Goal: Check status: Check status

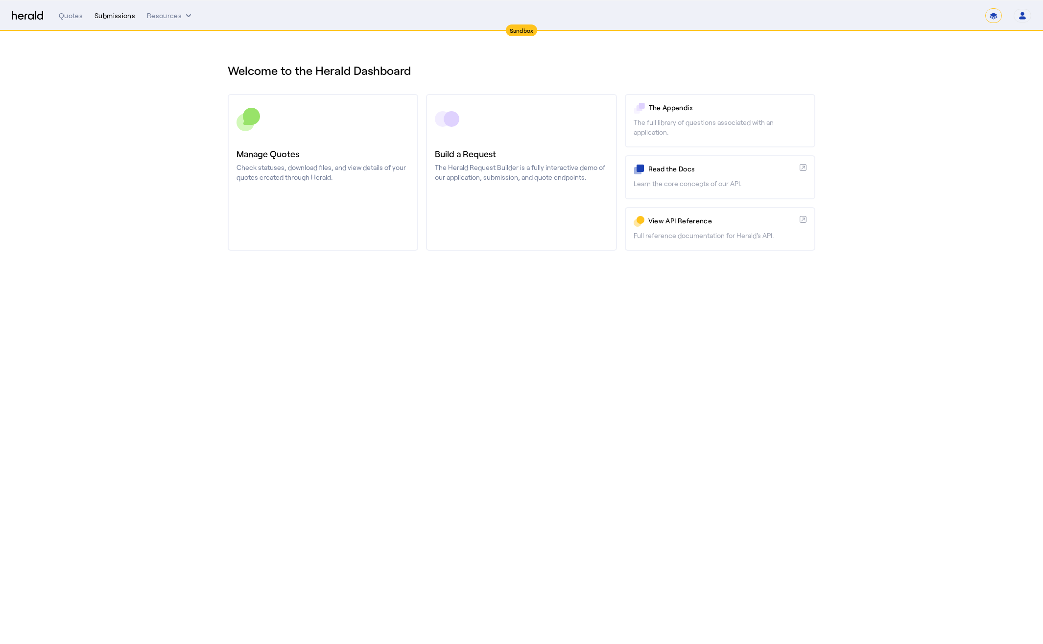
click at [119, 17] on div "Submissions" at bounding box center [115, 16] width 41 height 10
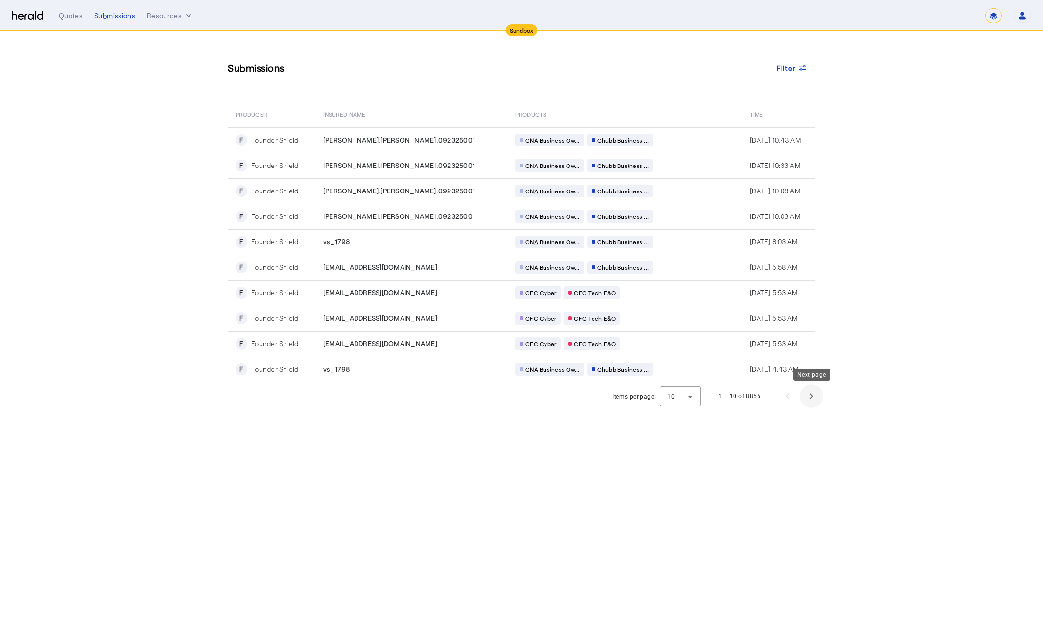
click at [818, 397] on span "Next page" at bounding box center [812, 397] width 24 height 24
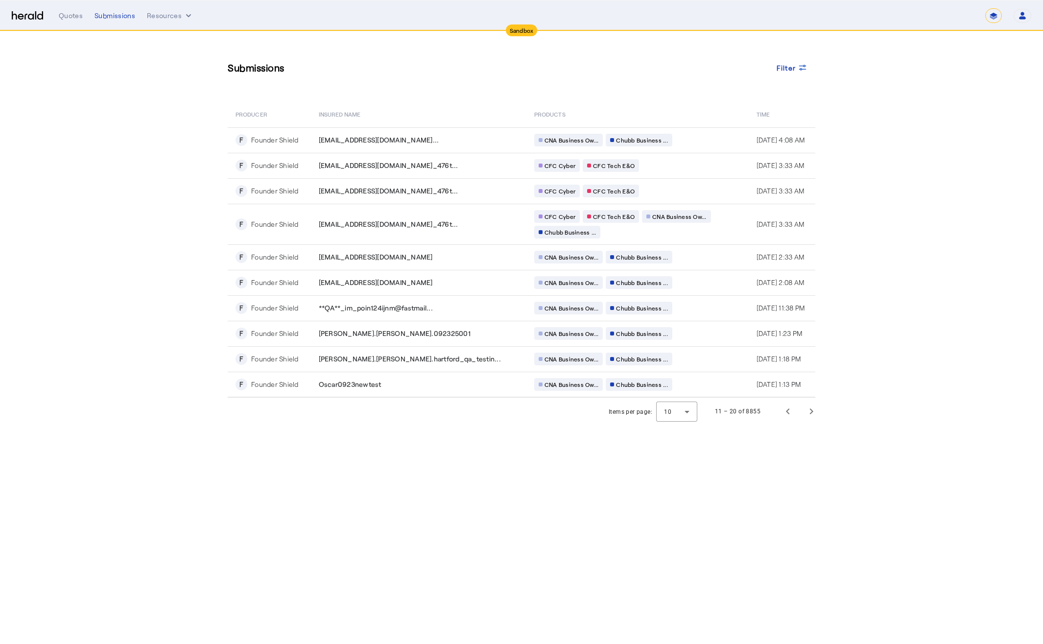
click at [996, 14] on select "**********" at bounding box center [994, 15] width 17 height 15
select select "**********"
click at [986, 8] on select "**********" at bounding box center [994, 15] width 17 height 15
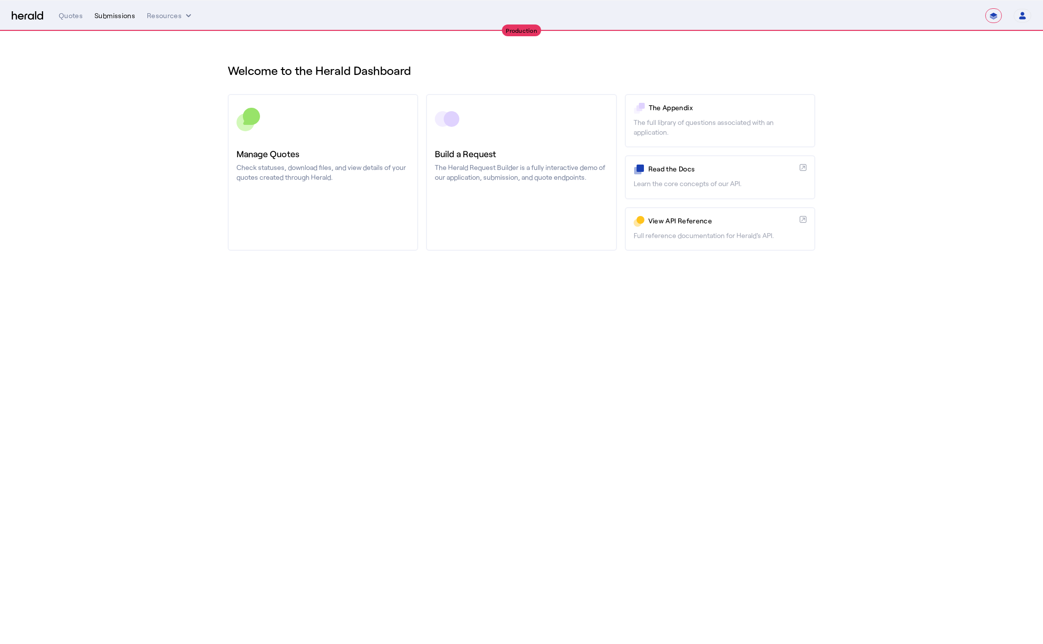
click at [132, 17] on div "Submissions" at bounding box center [115, 16] width 41 height 10
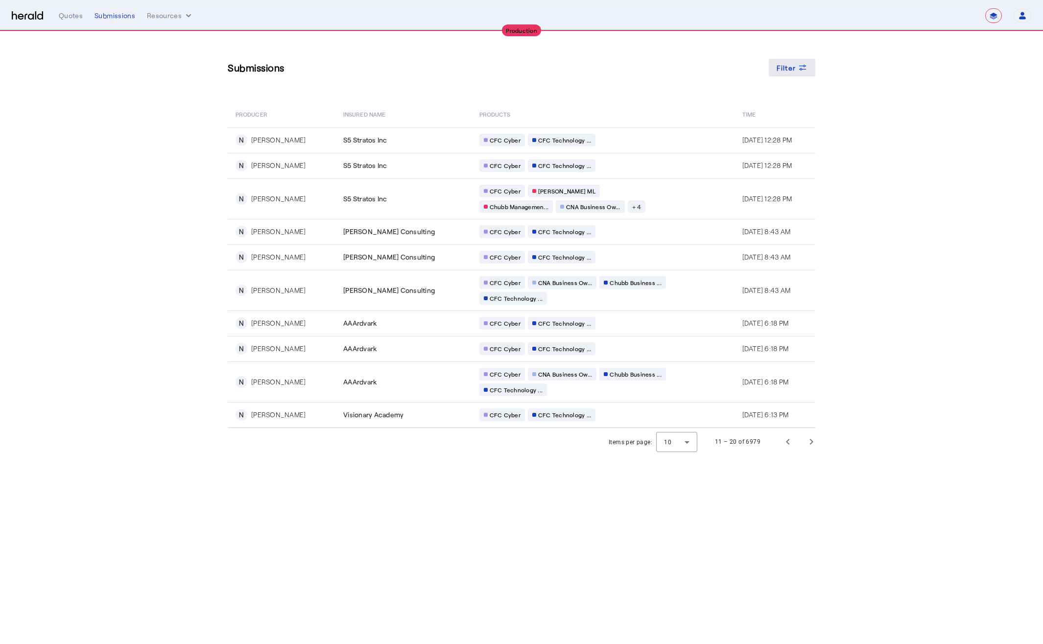
click at [794, 69] on span "Filter" at bounding box center [787, 68] width 20 height 10
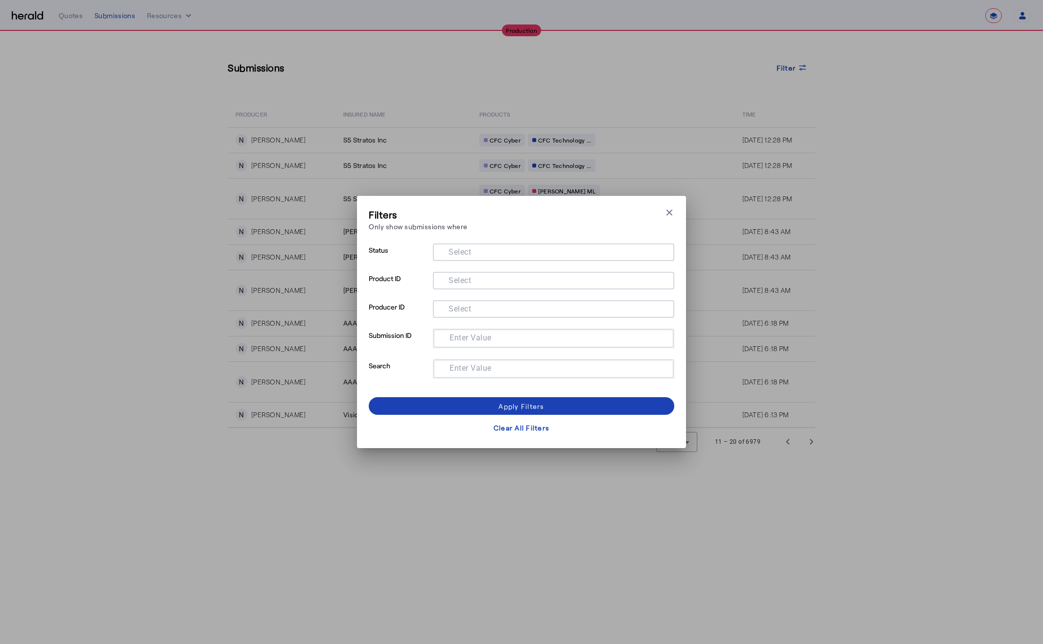
click at [463, 288] on div at bounding box center [554, 281] width 226 height 18
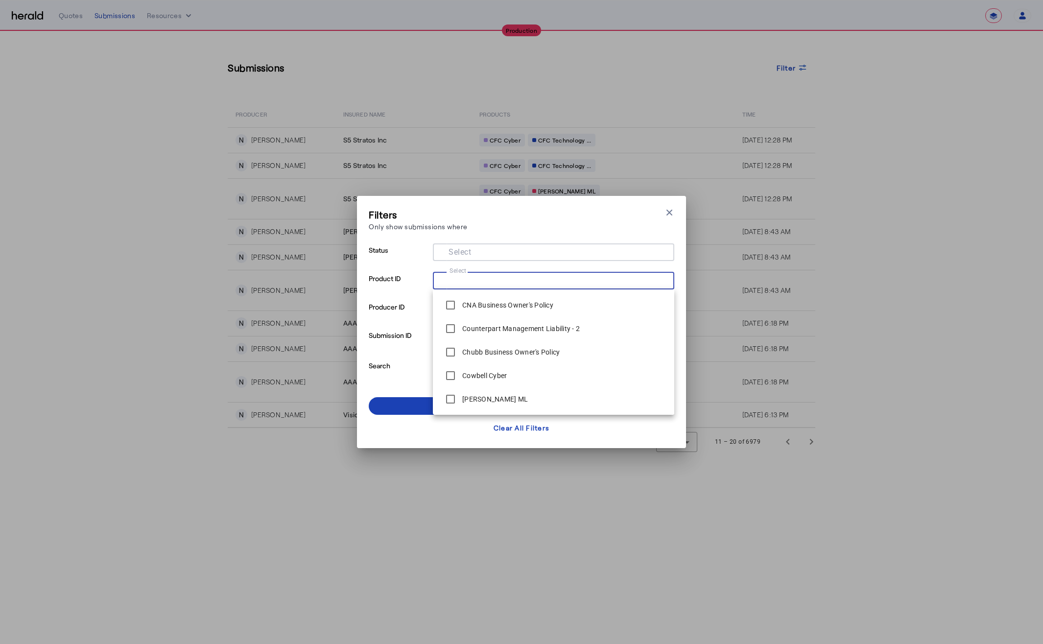
click at [464, 284] on input "Select" at bounding box center [552, 280] width 222 height 12
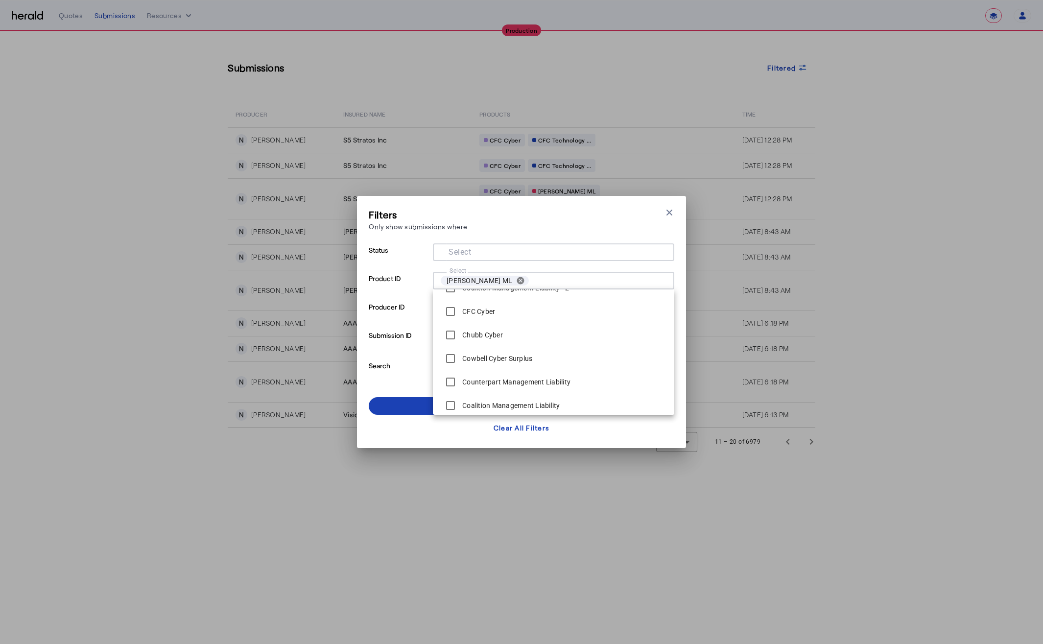
scroll to position [212, 0]
click at [410, 408] on span at bounding box center [522, 406] width 306 height 24
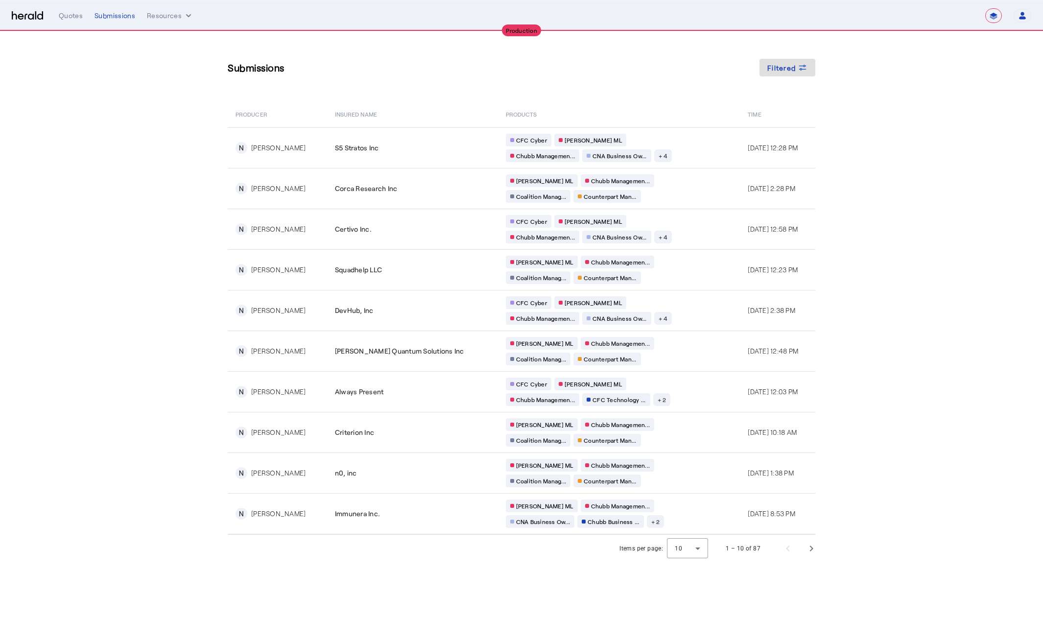
click at [618, 159] on div "CFC Cyber [PERSON_NAME] [PERSON_NAME] Managemen... CNA Business Ow... + 4" at bounding box center [600, 148] width 188 height 28
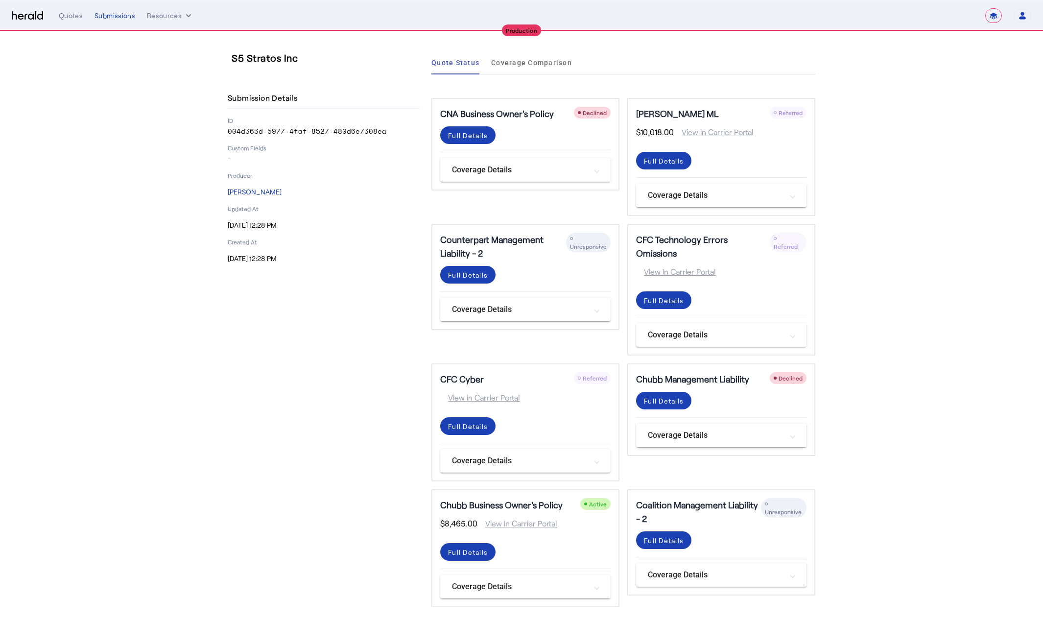
click at [885, 204] on section "S5 Stratos Inc Submission Details ID 004d363d-5977-4faf-8527-480d6e7308ea Custo…" at bounding box center [521, 329] width 1043 height 596
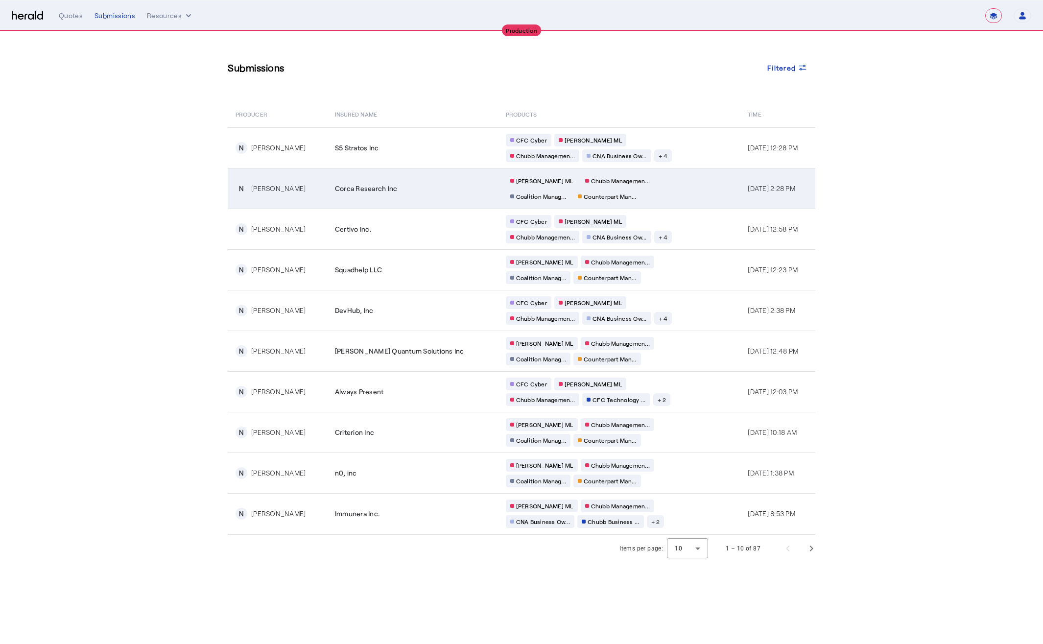
click at [662, 181] on td "[PERSON_NAME] [PERSON_NAME] Managemen... Coalition Manag... Counterpart Man..." at bounding box center [619, 188] width 242 height 41
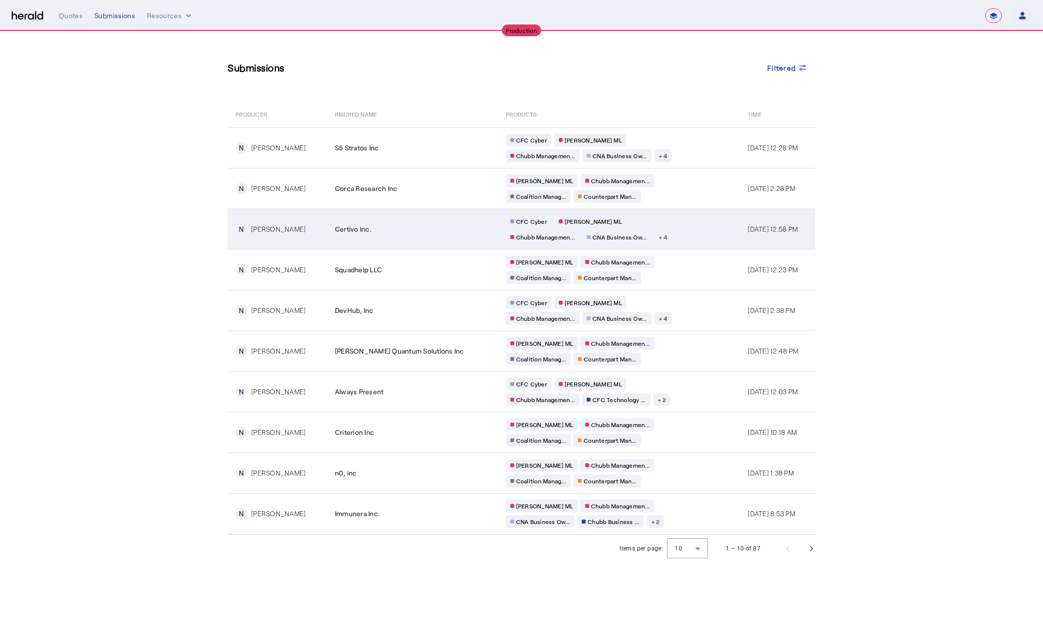
click at [652, 230] on td "CFC Cyber [PERSON_NAME] [PERSON_NAME] Managemen... CNA Business Ow... + 4" at bounding box center [619, 229] width 242 height 41
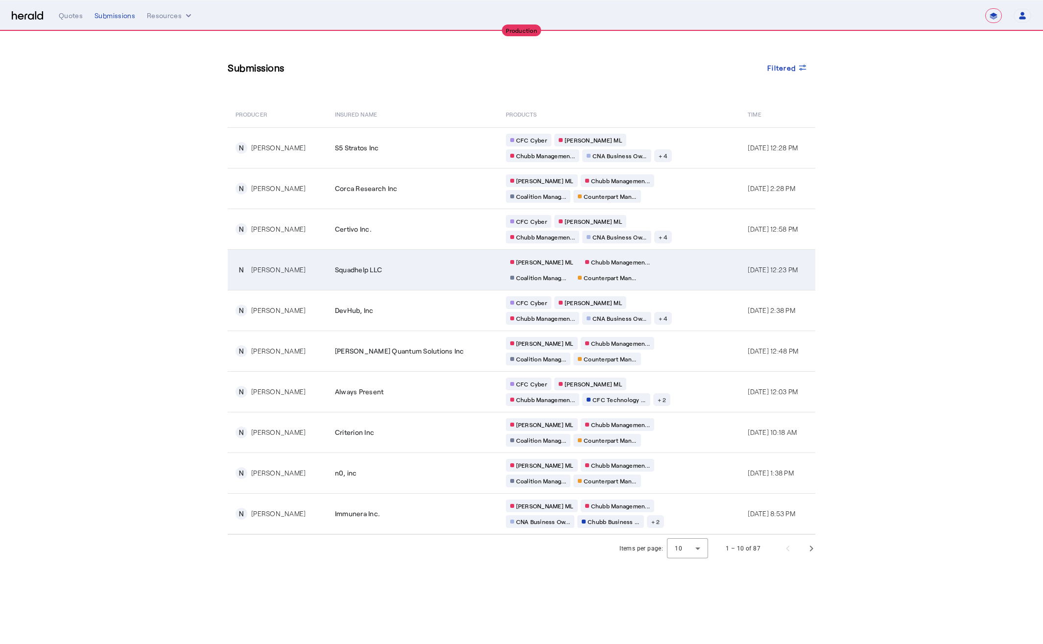
click at [654, 264] on td "[PERSON_NAME] [PERSON_NAME] Managemen... Coalition Manag... Counterpart Man..." at bounding box center [619, 269] width 242 height 41
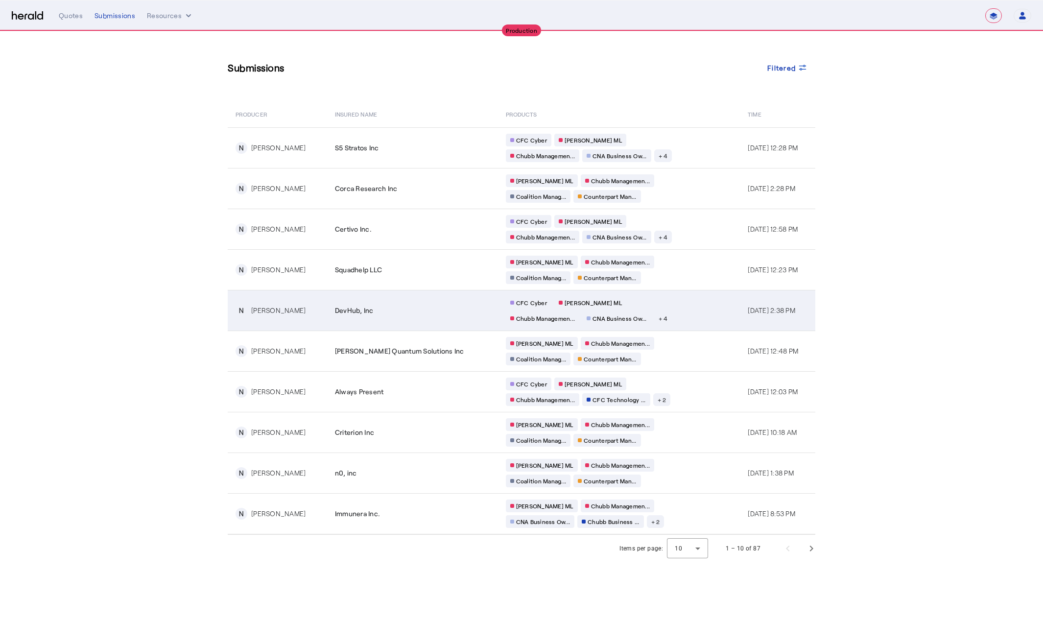
click at [663, 315] on td "CFC Cyber [PERSON_NAME] [PERSON_NAME] Managemen... CNA Business Ow... + 4" at bounding box center [619, 310] width 242 height 41
click at [677, 323] on td "CFC Cyber [PERSON_NAME] [PERSON_NAME] Managemen... CNA Business Ow... + 4" at bounding box center [619, 310] width 242 height 41
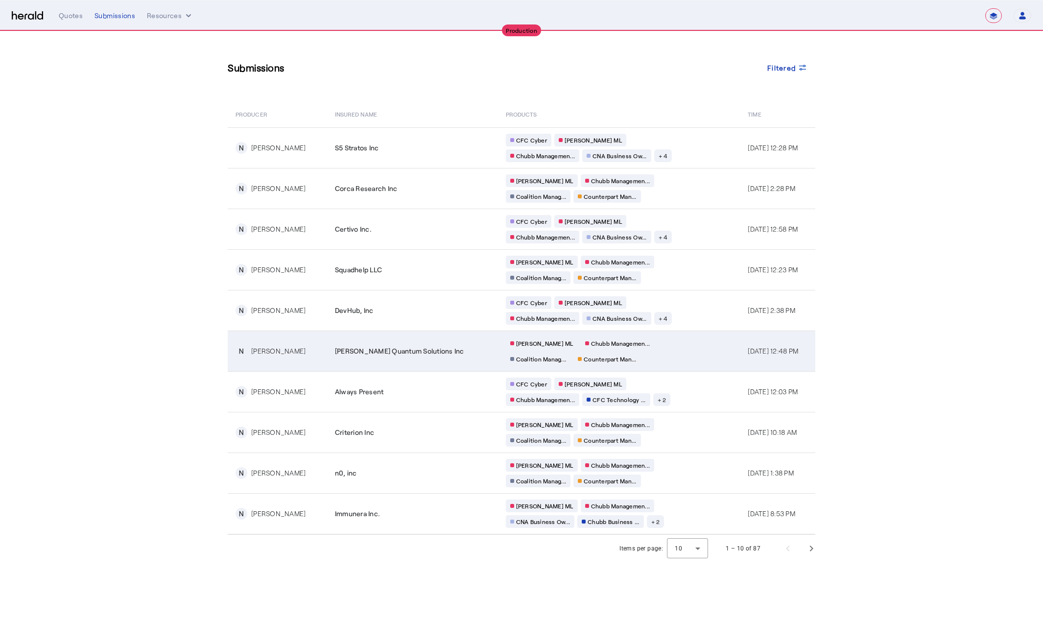
click at [687, 348] on td "[PERSON_NAME] [PERSON_NAME] Managemen... Coalition Manag... Counterpart Man..." at bounding box center [619, 351] width 242 height 41
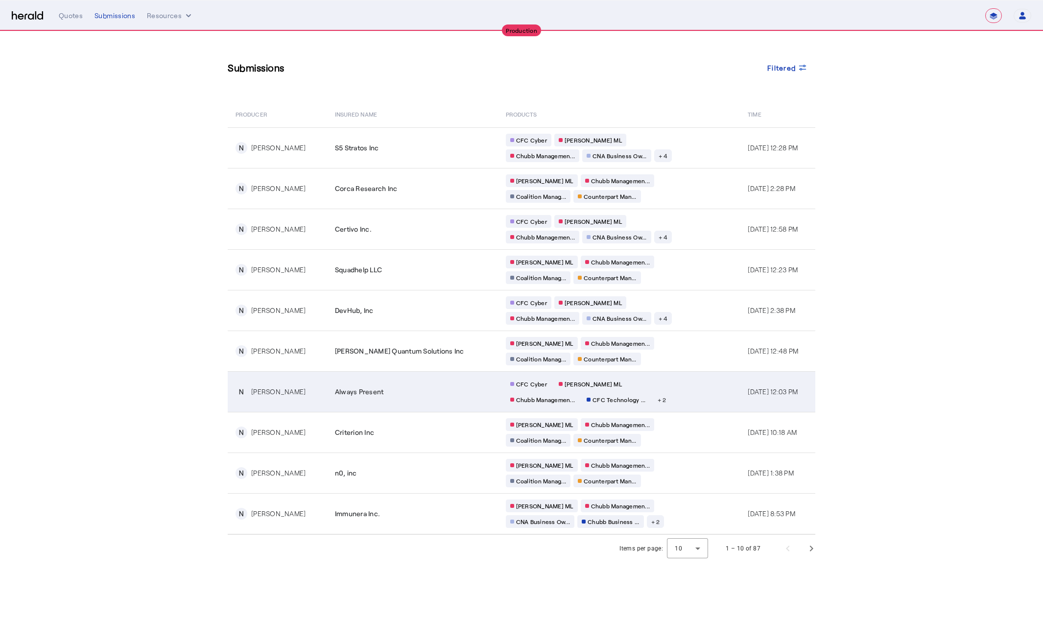
click at [701, 386] on td "CFC Cyber [PERSON_NAME] [PERSON_NAME] Managemen... CFC Technology ... + 2" at bounding box center [619, 391] width 242 height 41
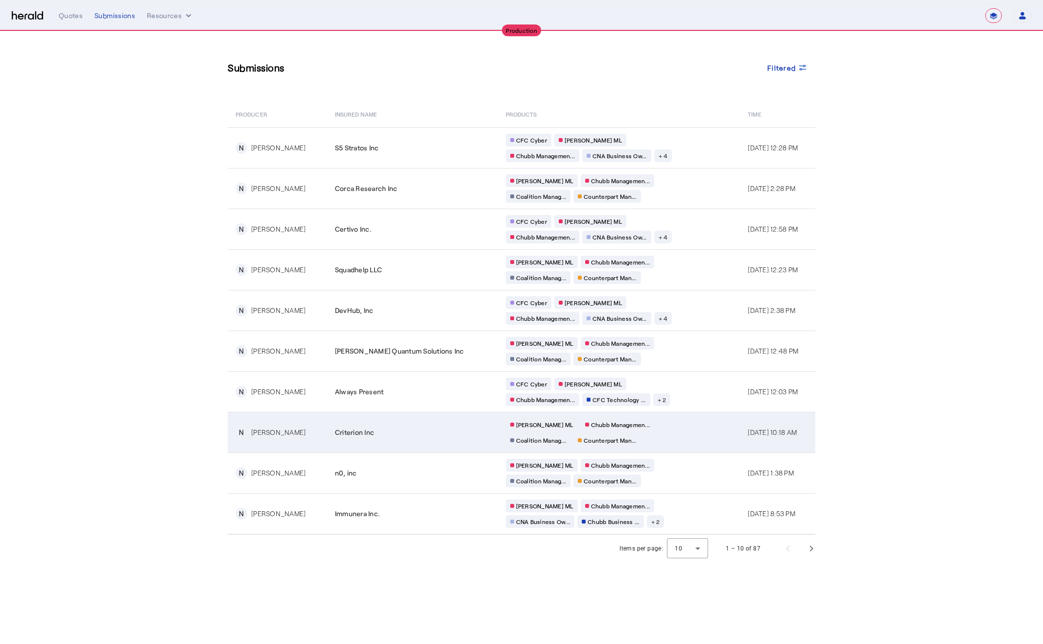
click at [662, 423] on td "[PERSON_NAME] [PERSON_NAME] Managemen... Coalition Manag... Counterpart Man..." at bounding box center [619, 432] width 242 height 41
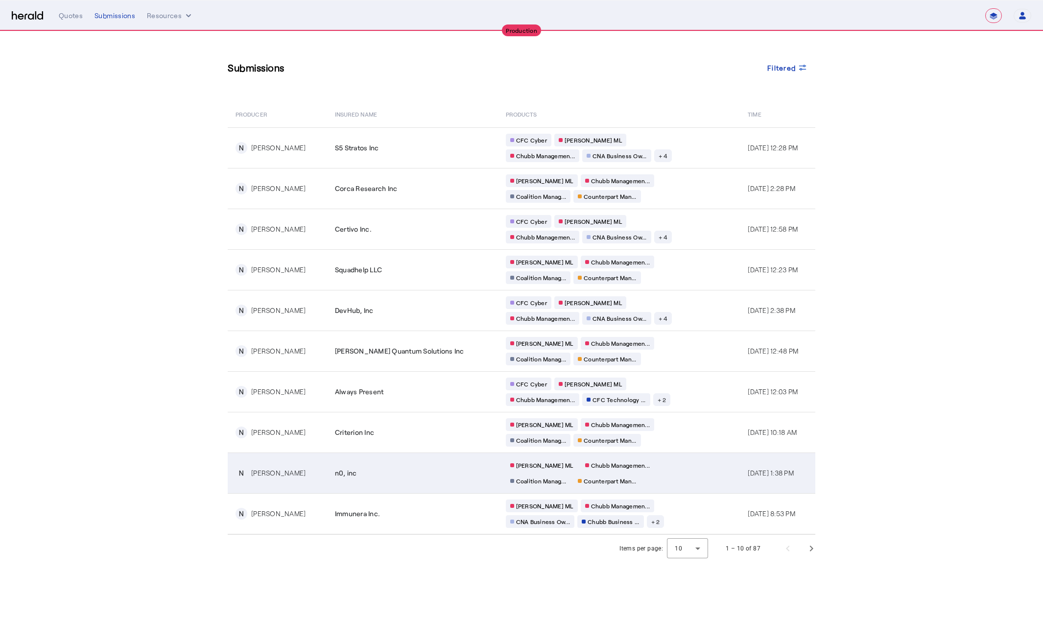
click at [656, 479] on td "[PERSON_NAME] [PERSON_NAME] Managemen... Coalition Manag... Counterpart Man..." at bounding box center [619, 473] width 242 height 41
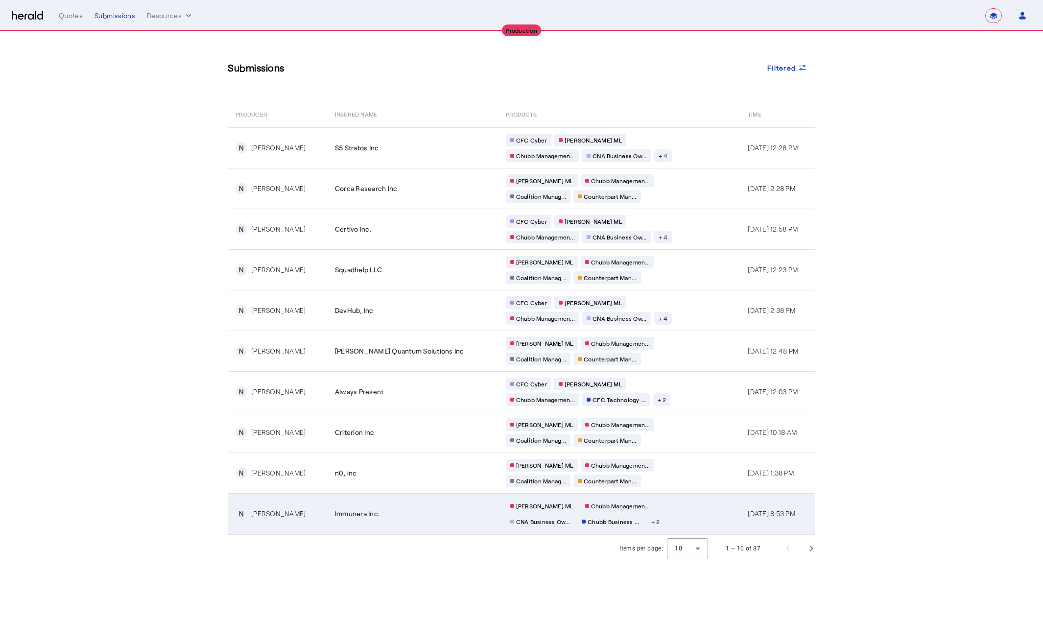
click at [661, 509] on td "[PERSON_NAME] [PERSON_NAME] Managemen... CNA Business Ow... Chubb Business ... …" at bounding box center [619, 513] width 242 height 41
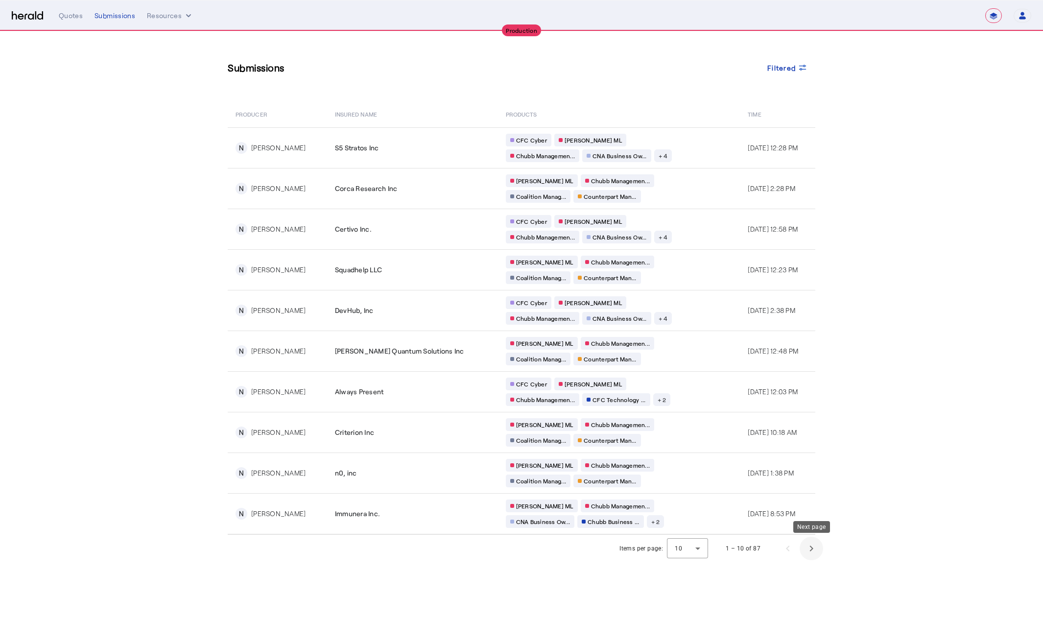
click at [813, 550] on span "Next page" at bounding box center [812, 549] width 24 height 24
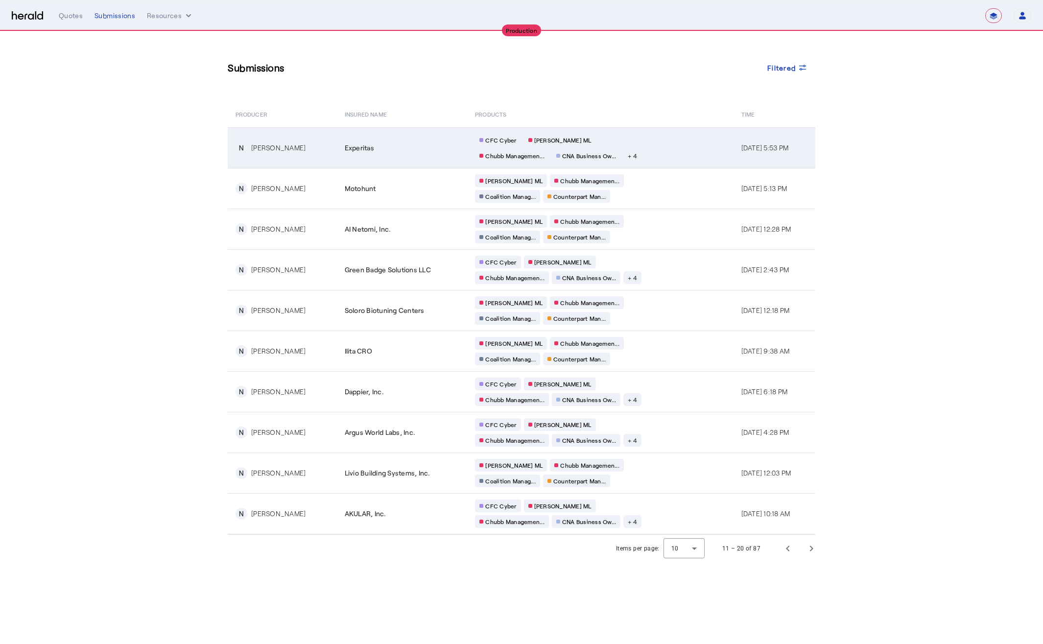
click at [674, 150] on td "CFC Cyber [PERSON_NAME] [PERSON_NAME] Managemen... CNA Business Ow... + 4" at bounding box center [600, 147] width 266 height 41
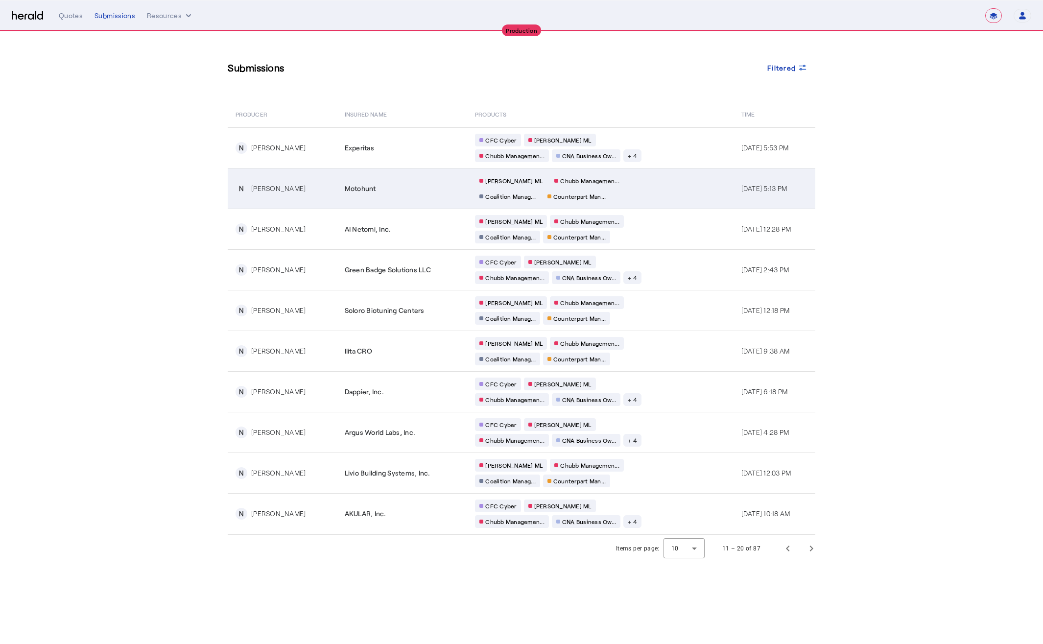
click at [650, 183] on div "[PERSON_NAME] [PERSON_NAME] Managemen... Coalition Manag... Counterpart Man..." at bounding box center [569, 188] width 188 height 28
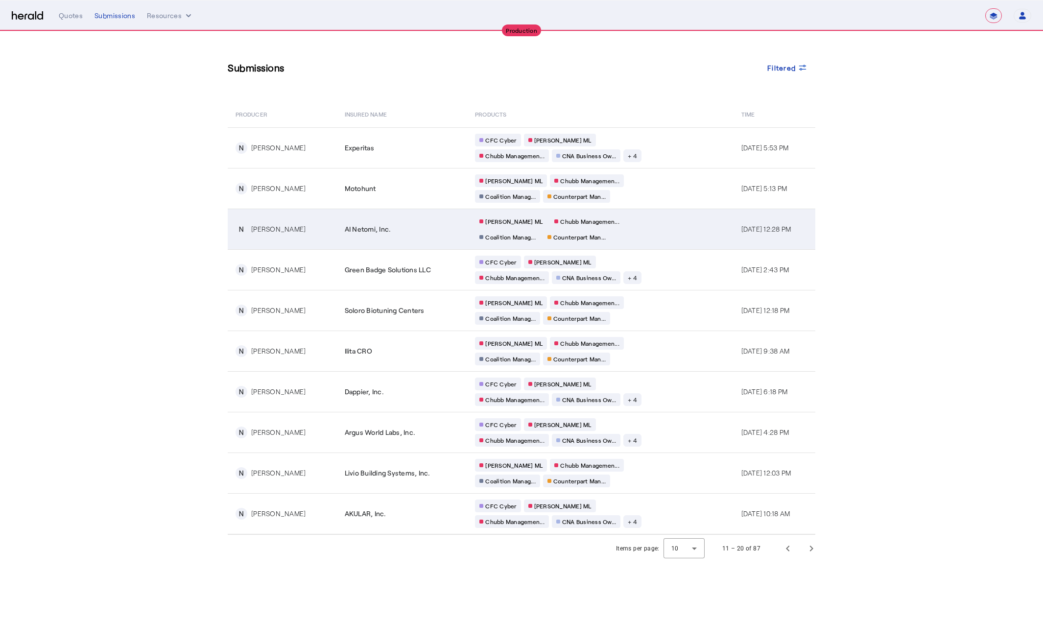
click at [646, 236] on div "[PERSON_NAME] [PERSON_NAME] Managemen... Coalition Manag... Counterpart Man..." at bounding box center [569, 229] width 188 height 28
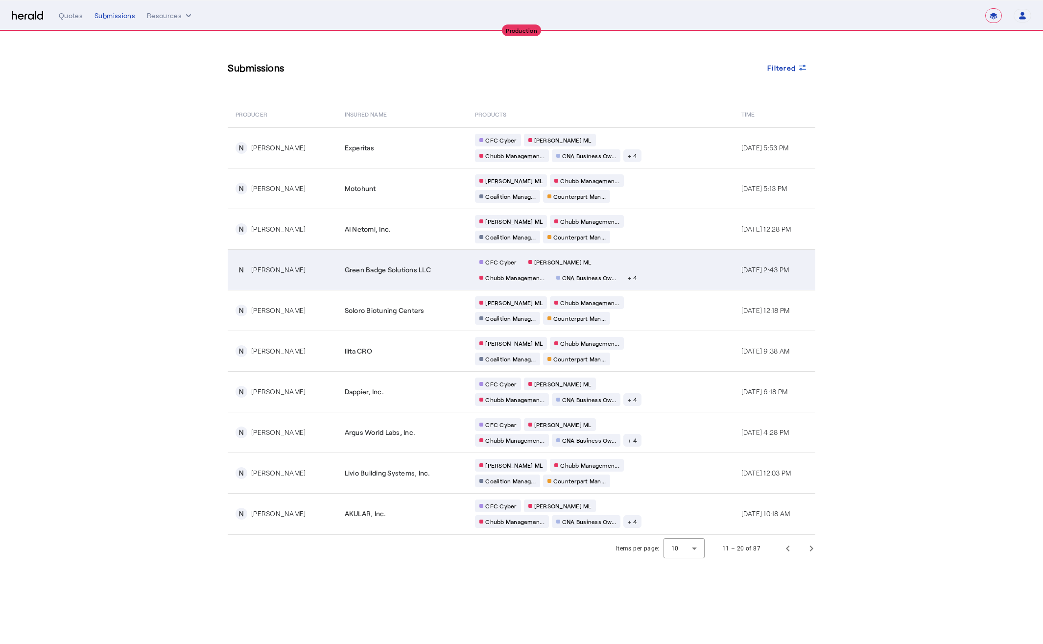
click at [679, 283] on td "CFC Cyber [PERSON_NAME] [PERSON_NAME] Managemen... CNA Business Ow... + 4" at bounding box center [600, 269] width 266 height 41
